Goal: Navigation & Orientation: Find specific page/section

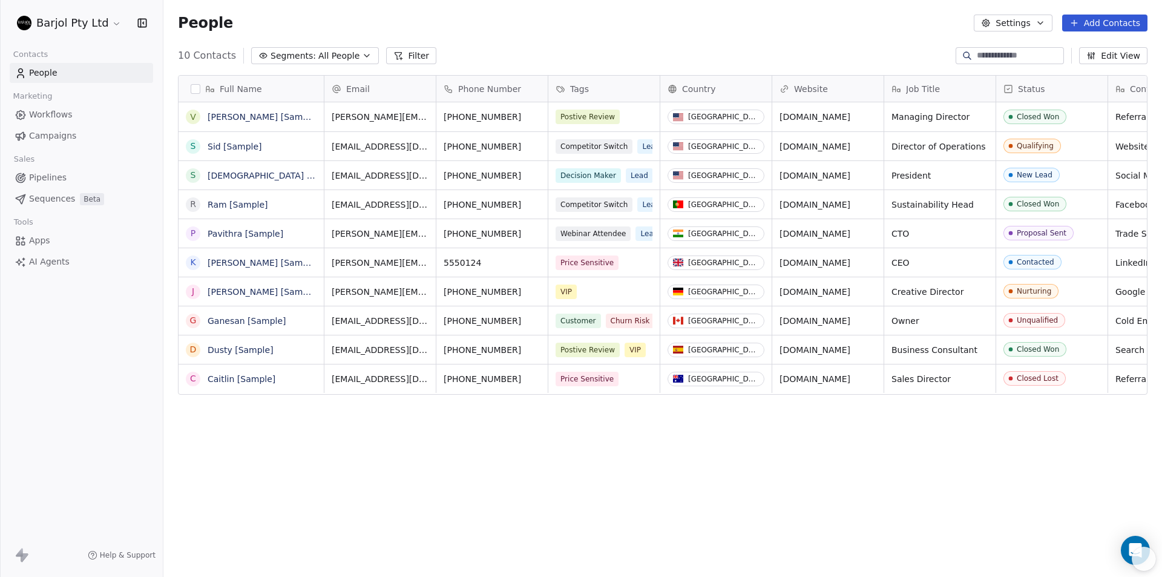
scroll to position [498, 989]
click at [111, 22] on html "Barjol Pty Ltd Contacts People Marketing Workflows Campaigns Sales Pipelines Se…" at bounding box center [581, 288] width 1162 height 577
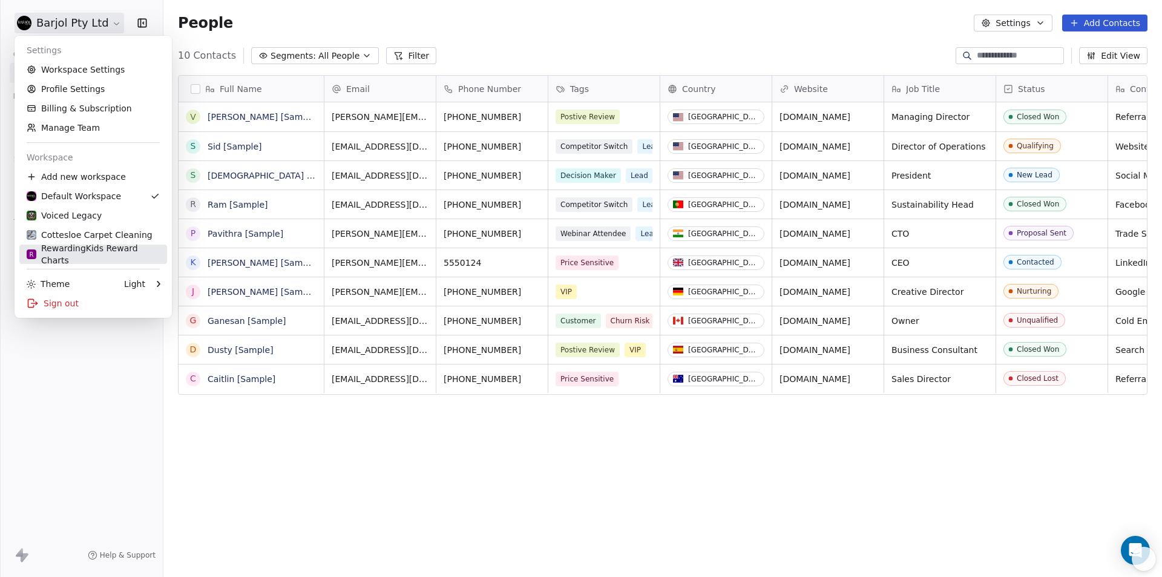
click at [80, 253] on div "R RewardingKids Reward Charts" at bounding box center [93, 254] width 133 height 24
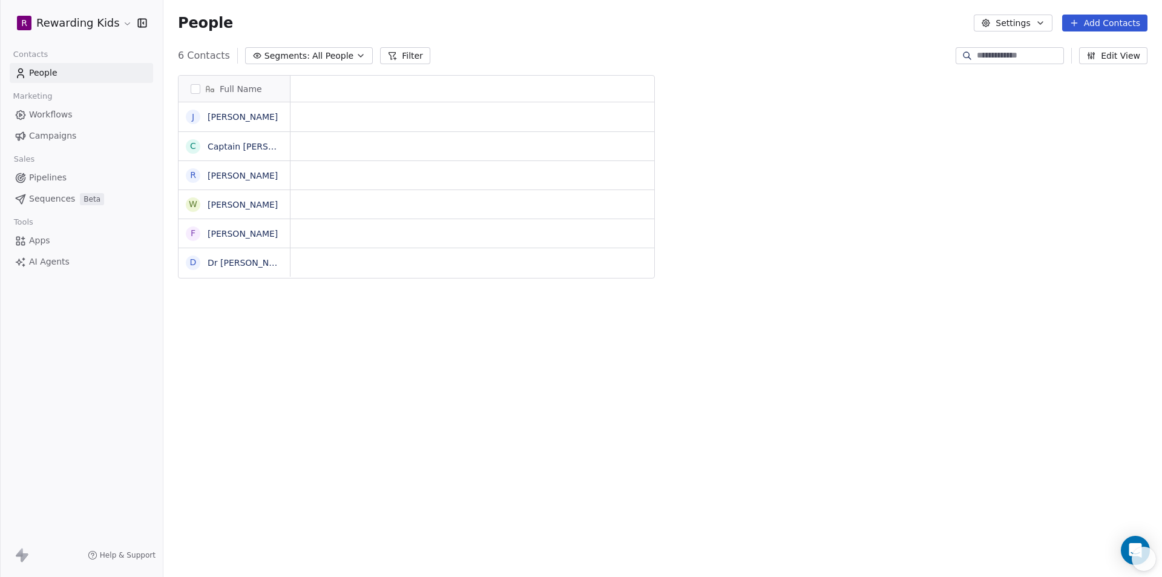
scroll to position [498, 989]
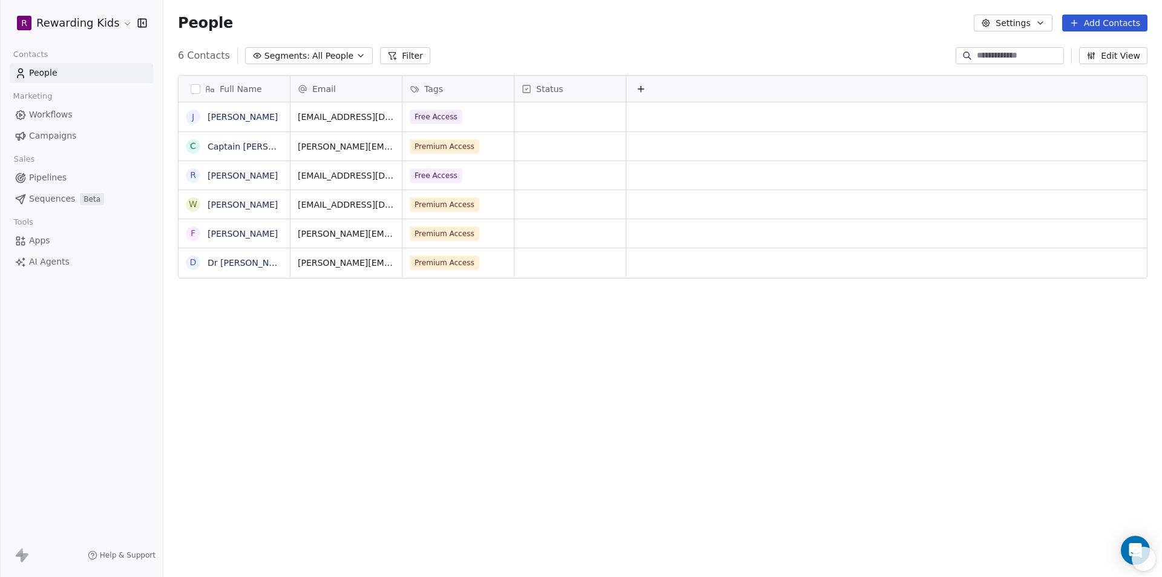
scroll to position [498, 989]
